Goal: Check status: Check status

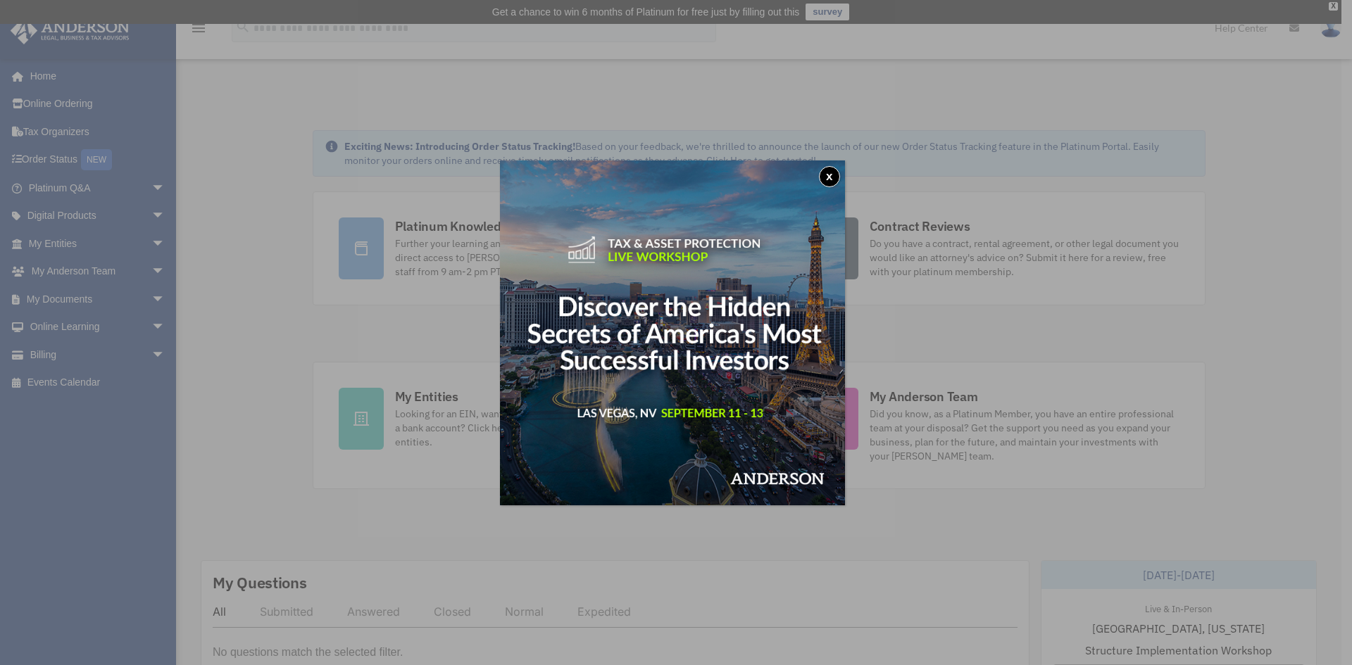
click at [254, 275] on div "x" at bounding box center [676, 332] width 1352 height 665
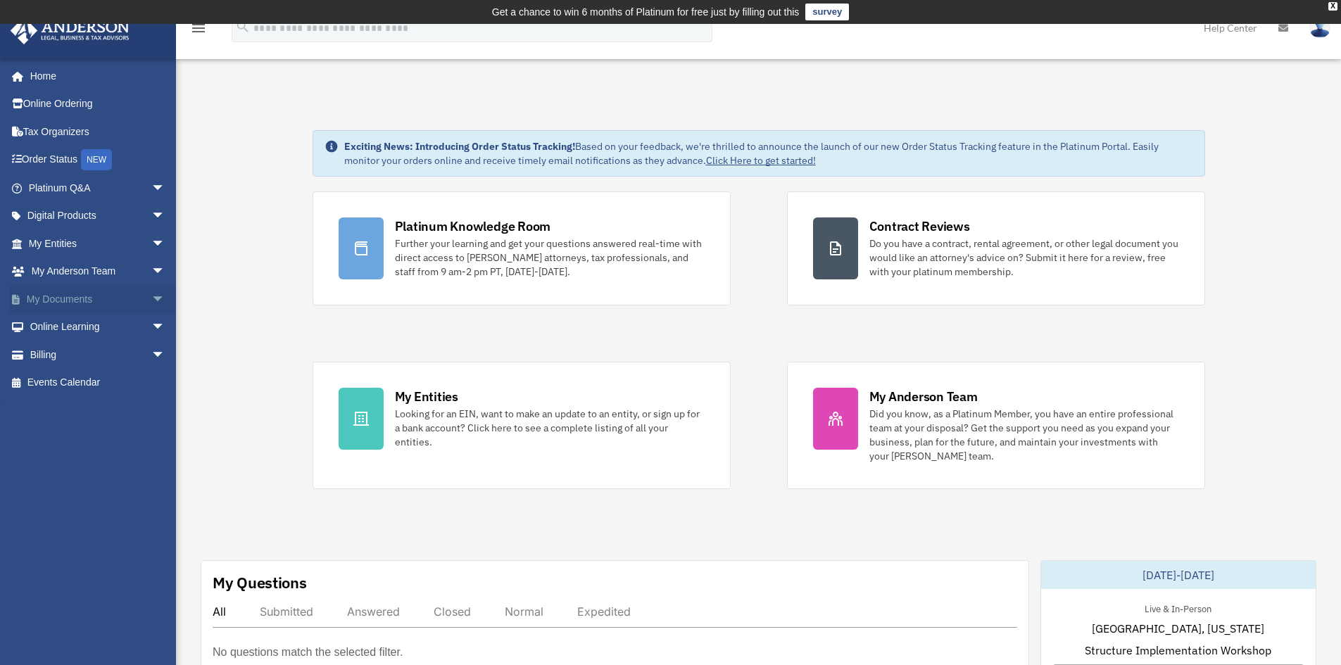
click at [51, 301] on link "My Documents arrow_drop_down" at bounding box center [98, 299] width 177 height 28
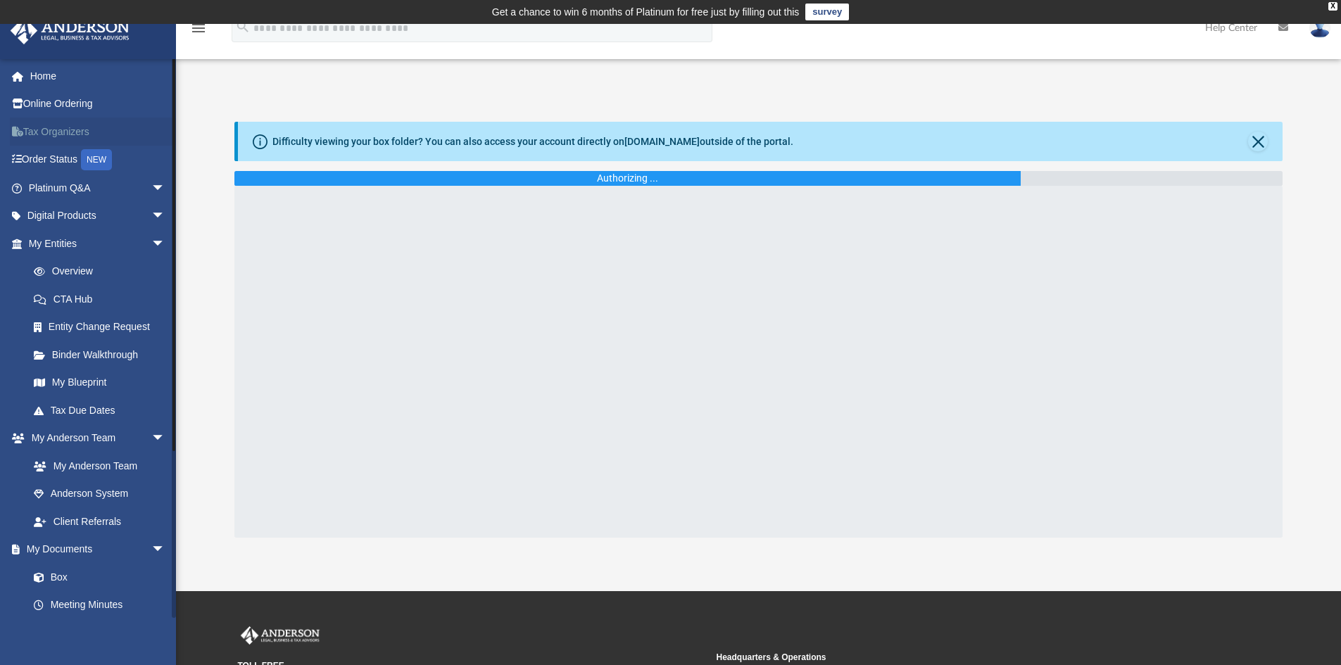
click at [67, 130] on link "Tax Organizers" at bounding box center [98, 132] width 177 height 28
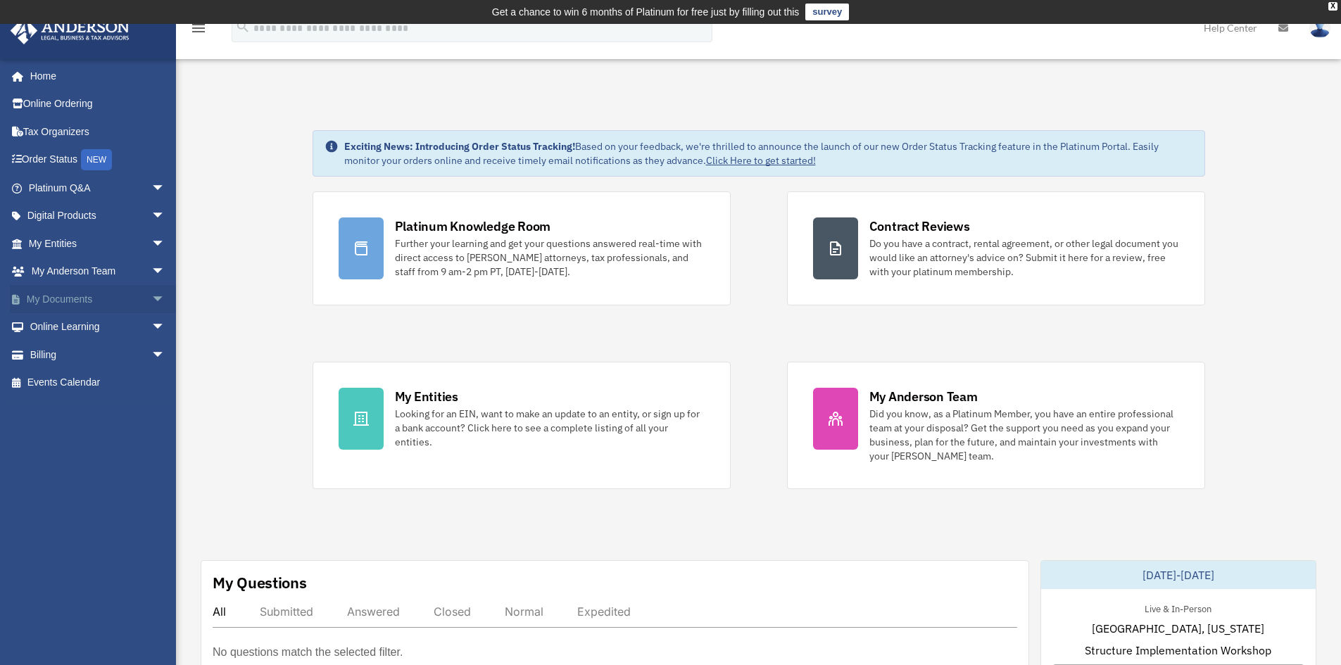
click at [51, 301] on link "My Documents arrow_drop_down" at bounding box center [98, 299] width 177 height 28
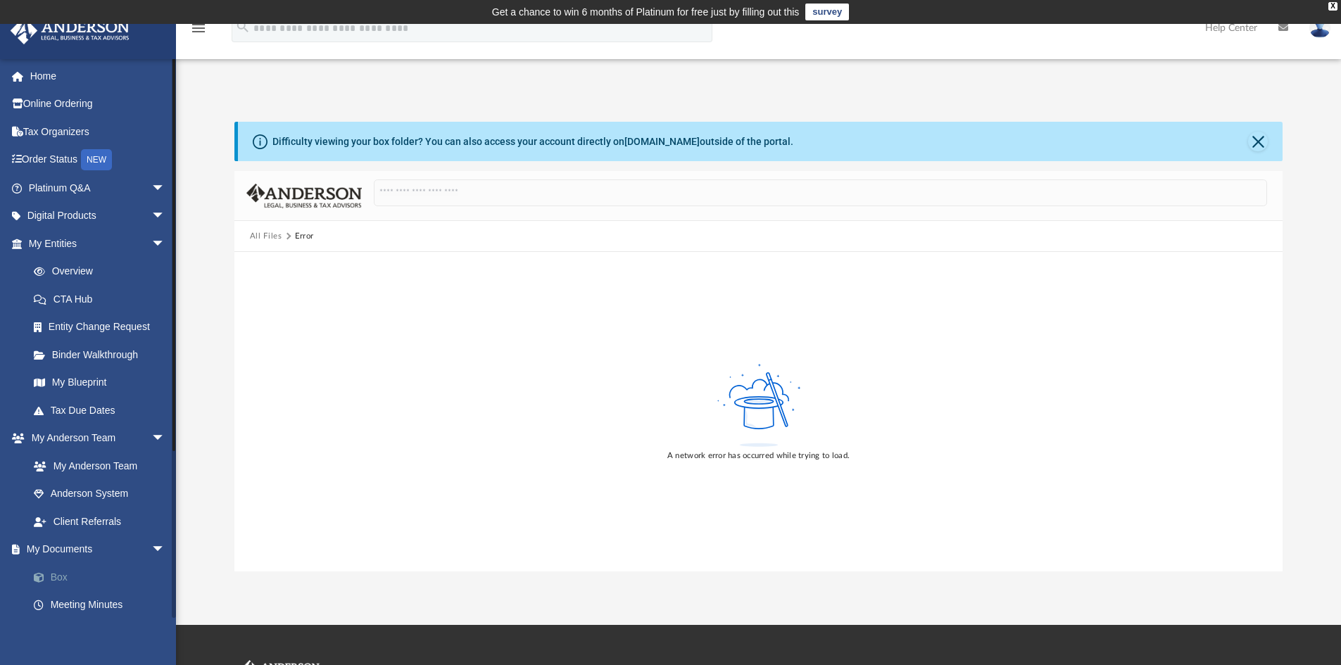
click at [61, 570] on link "Box" at bounding box center [103, 577] width 167 height 28
click at [84, 602] on link "Meeting Minutes" at bounding box center [103, 605] width 167 height 28
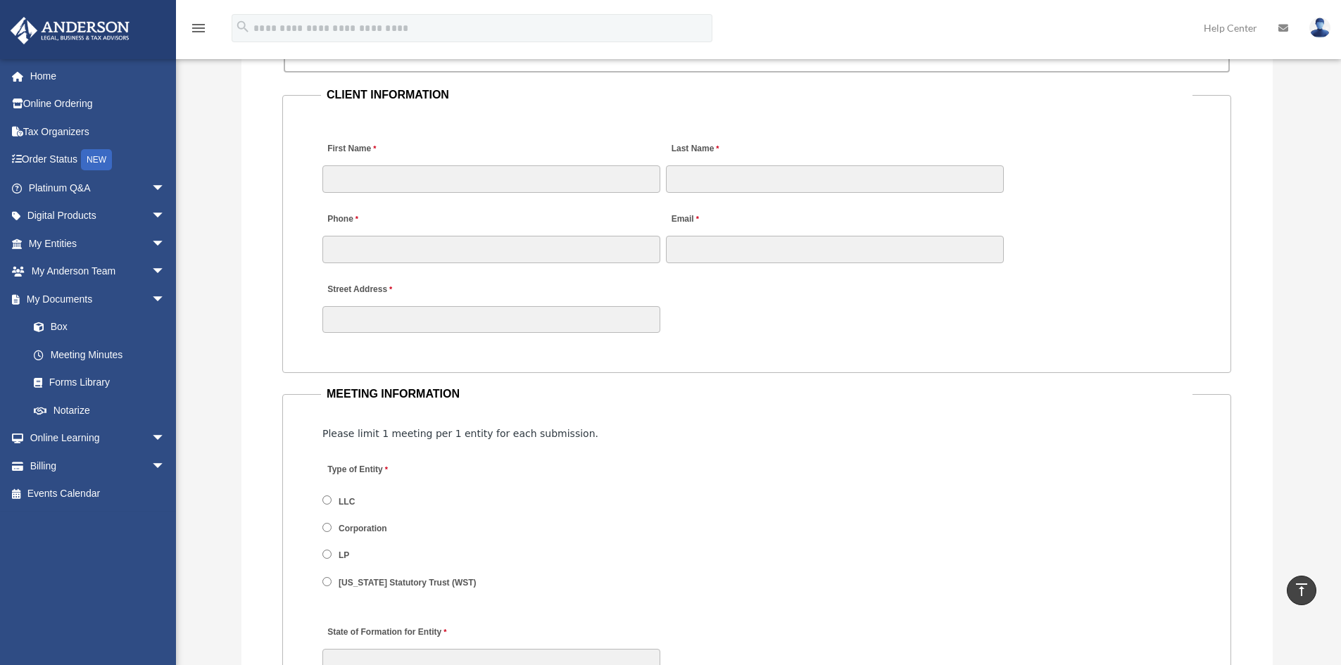
scroll to position [1690, 0]
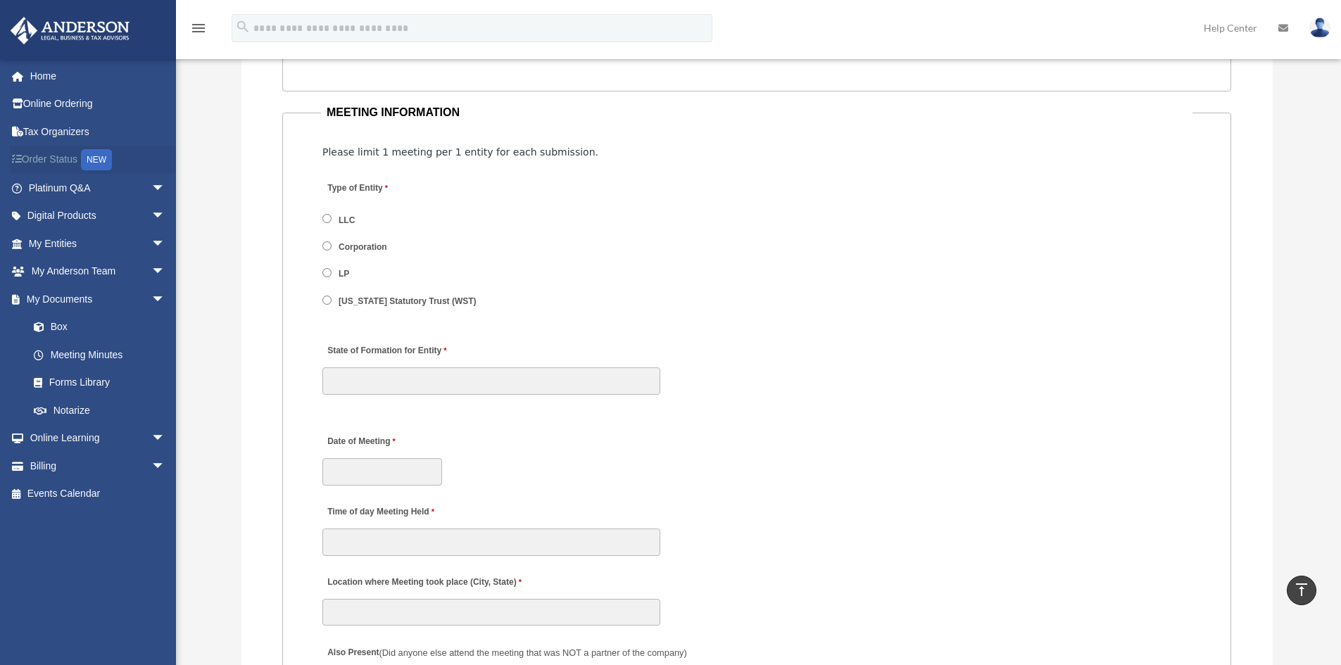
click at [56, 162] on link "Order Status NEW" at bounding box center [98, 160] width 177 height 29
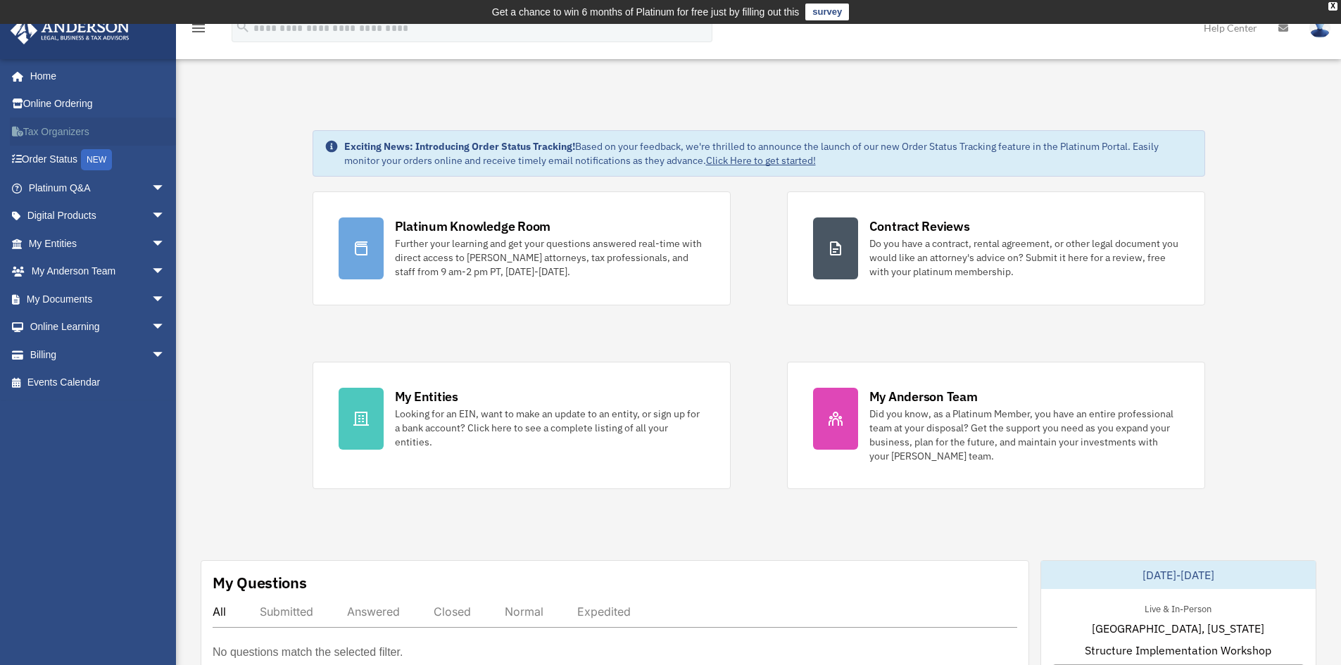
click at [53, 133] on link "Tax Organizers" at bounding box center [98, 132] width 177 height 28
click at [51, 73] on link "Home" at bounding box center [98, 76] width 177 height 28
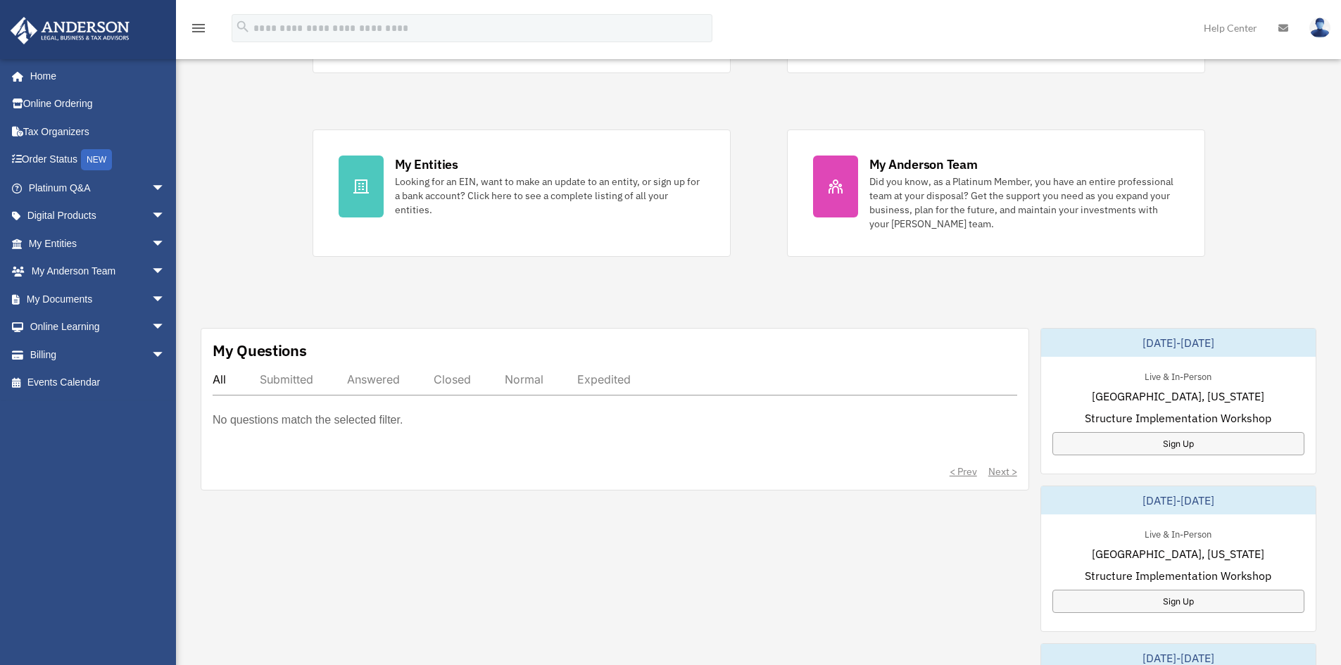
scroll to position [235, 0]
click at [291, 375] on div "Submitted" at bounding box center [287, 377] width 54 height 14
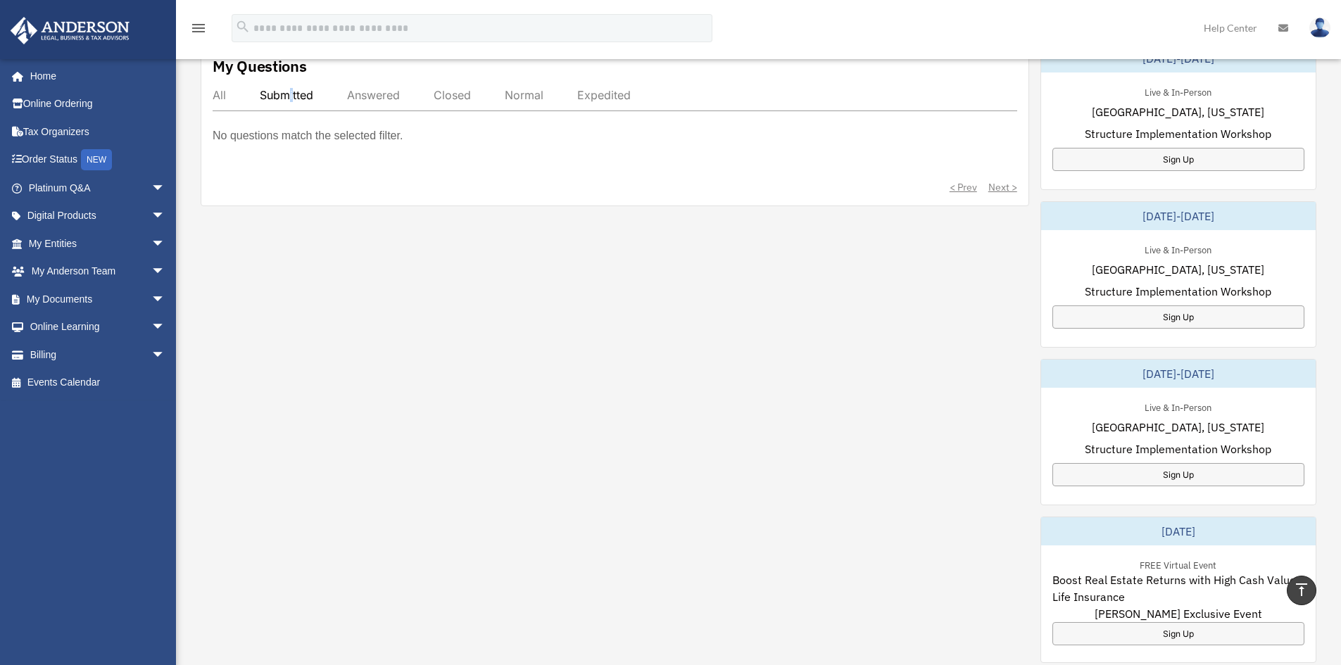
scroll to position [165, 0]
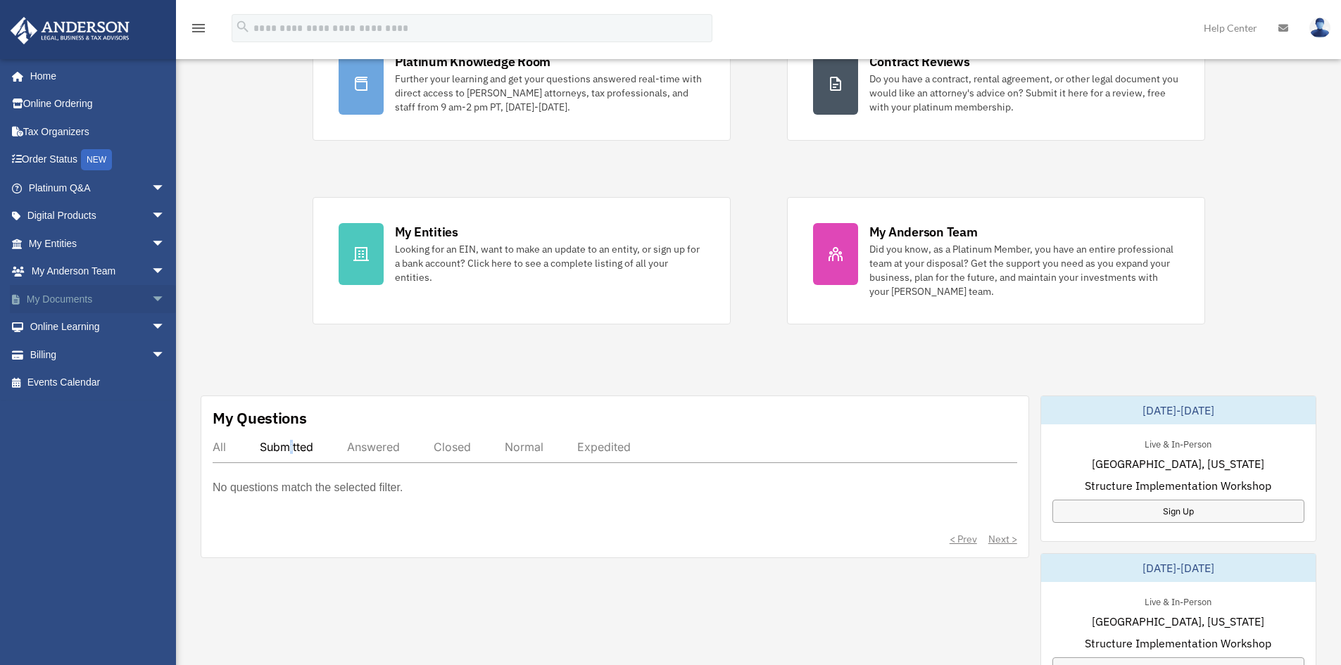
click at [132, 297] on link "My Documents arrow_drop_down" at bounding box center [98, 299] width 177 height 28
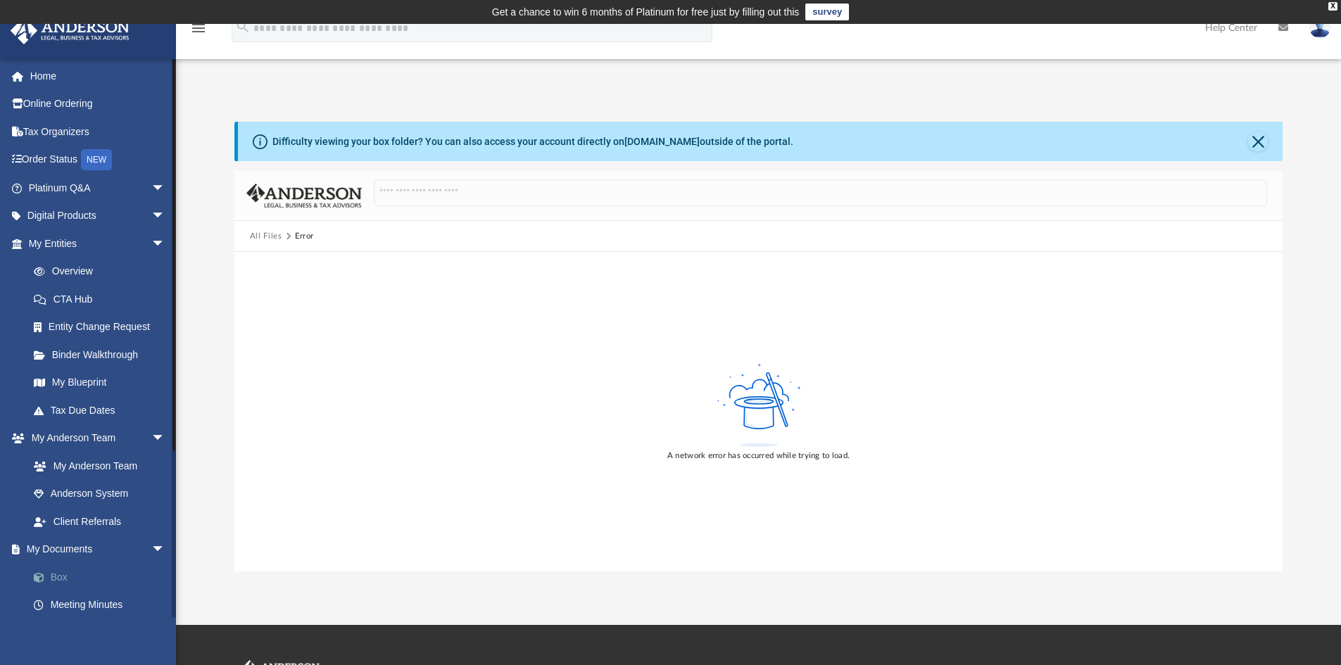
click at [63, 578] on link "Box" at bounding box center [103, 577] width 167 height 28
click at [335, 370] on div "A network error has occurred while trying to load." at bounding box center [758, 412] width 1049 height 320
